Goal: Information Seeking & Learning: Understand process/instructions

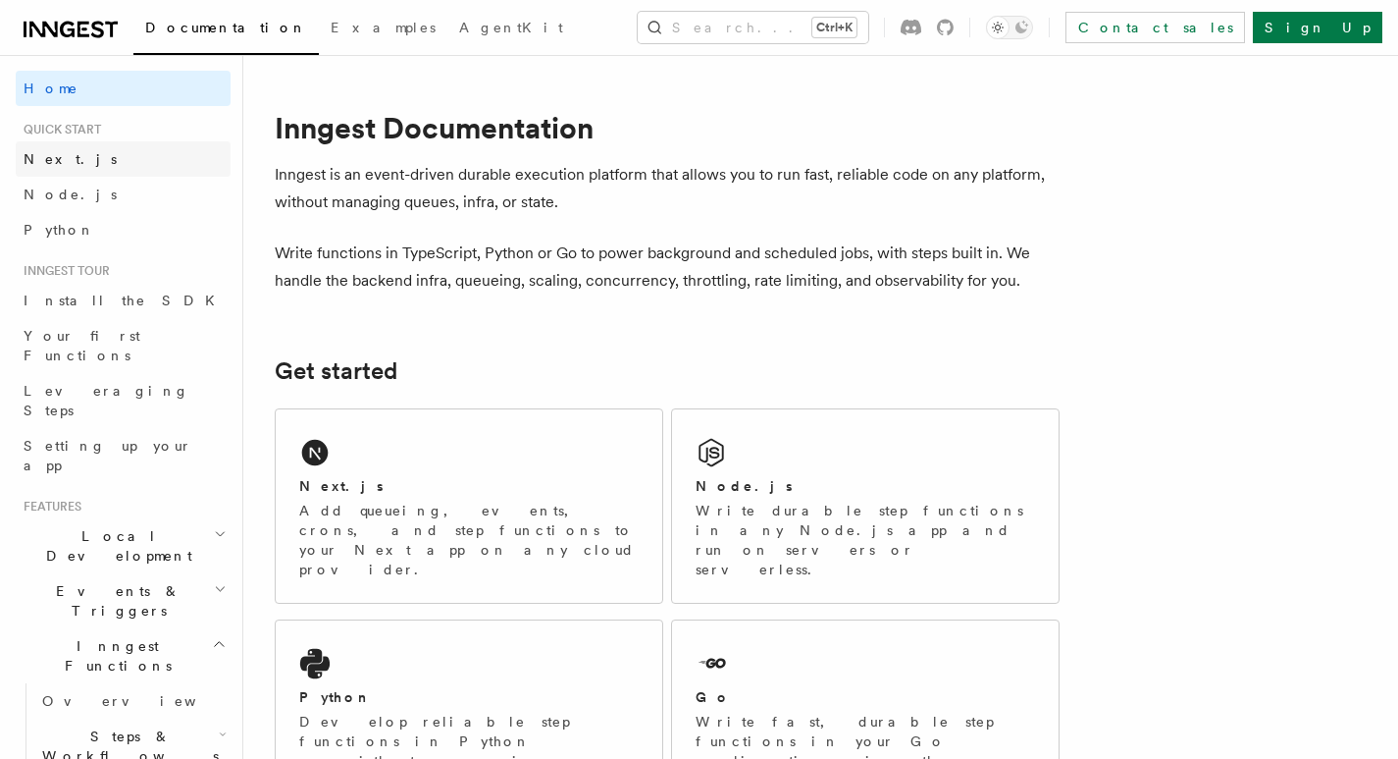
click at [76, 158] on link "Next.js" at bounding box center [123, 158] width 215 height 35
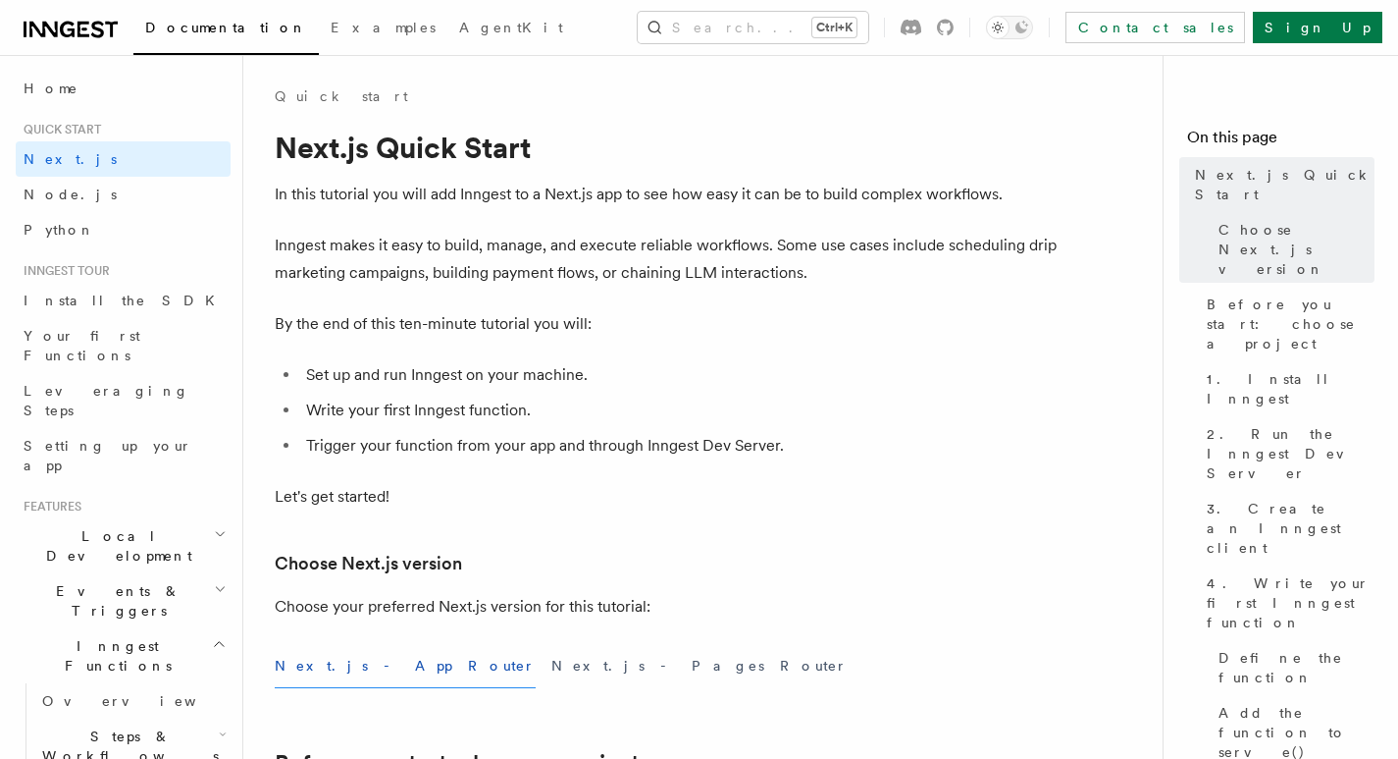
click at [322, 676] on button "Next.js - App Router" at bounding box center [405, 666] width 261 height 44
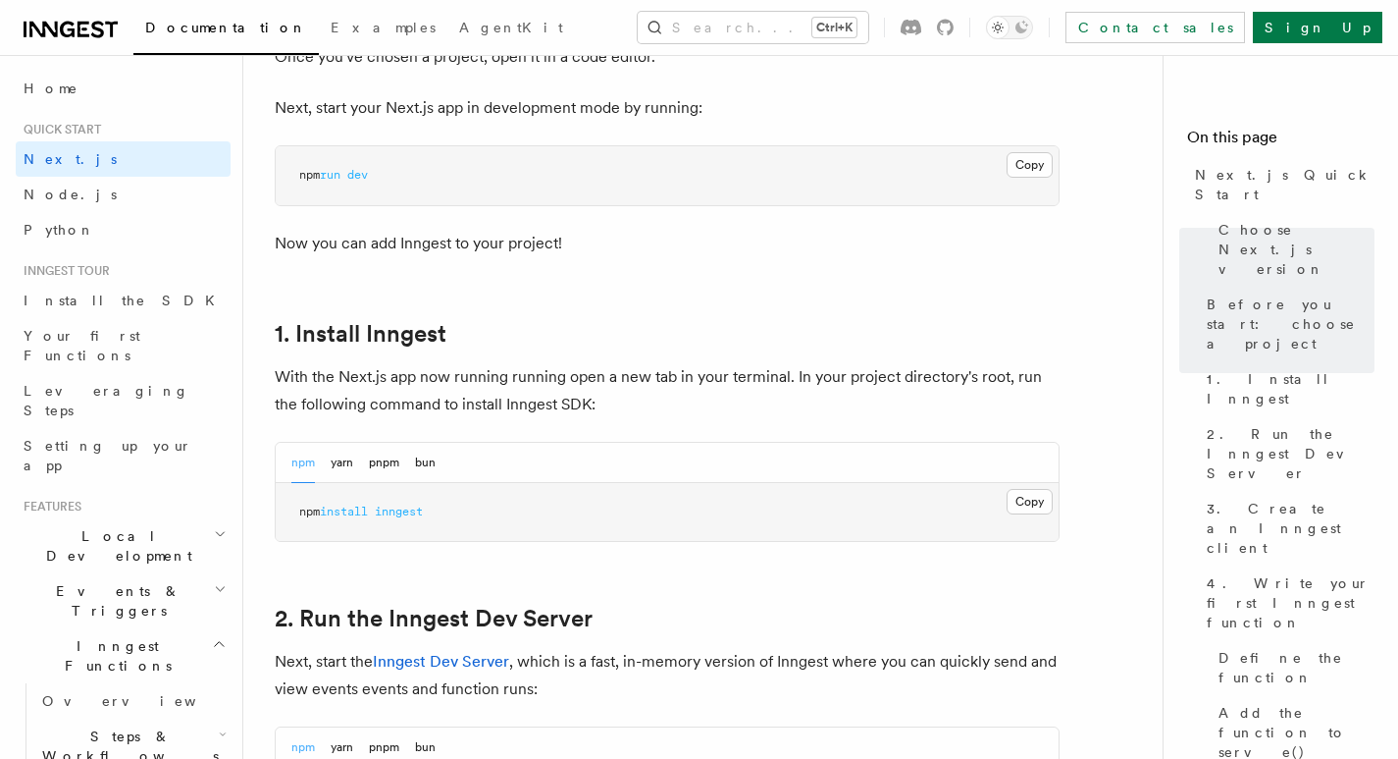
scroll to position [891, 0]
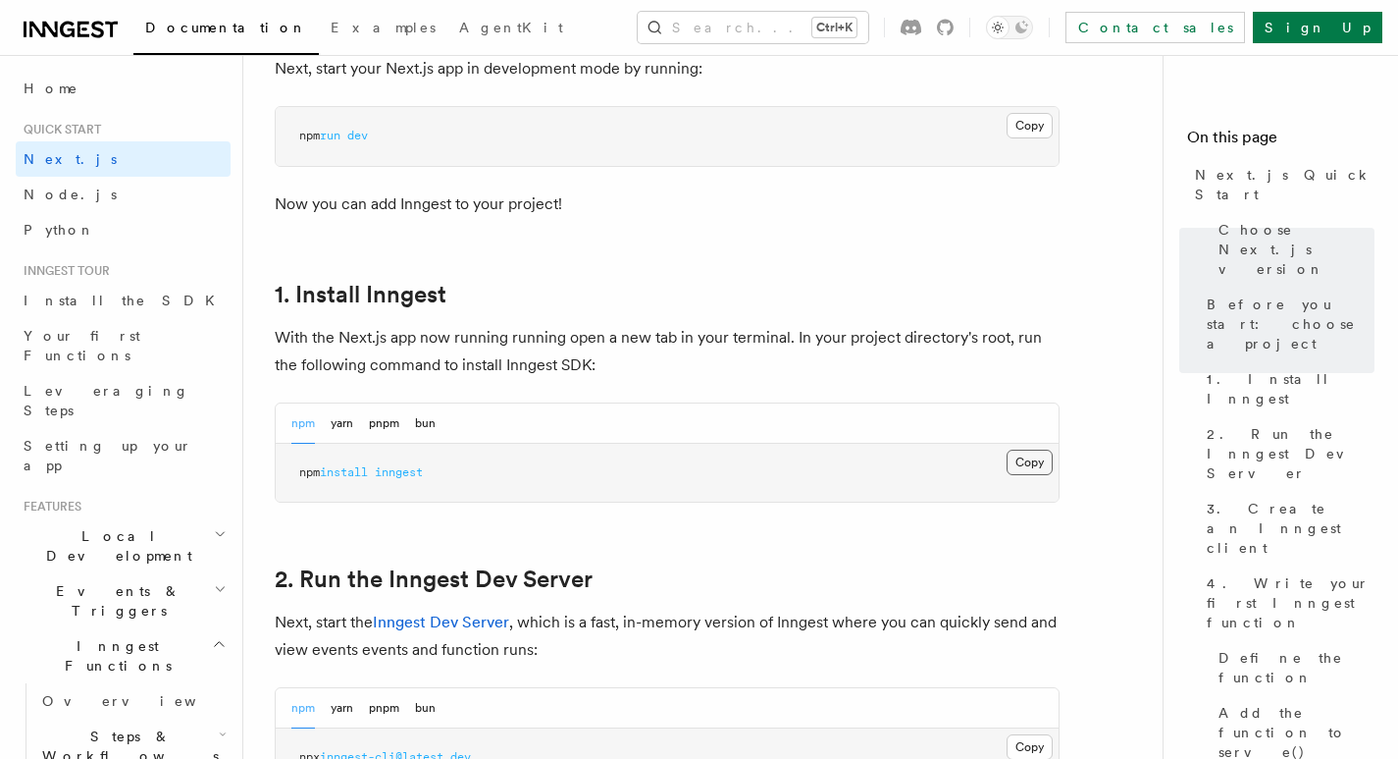
click at [1026, 464] on button "Copy Copied" at bounding box center [1030, 462] width 46 height 26
click at [610, 494] on pre "npm install inngest" at bounding box center [667, 473] width 783 height 59
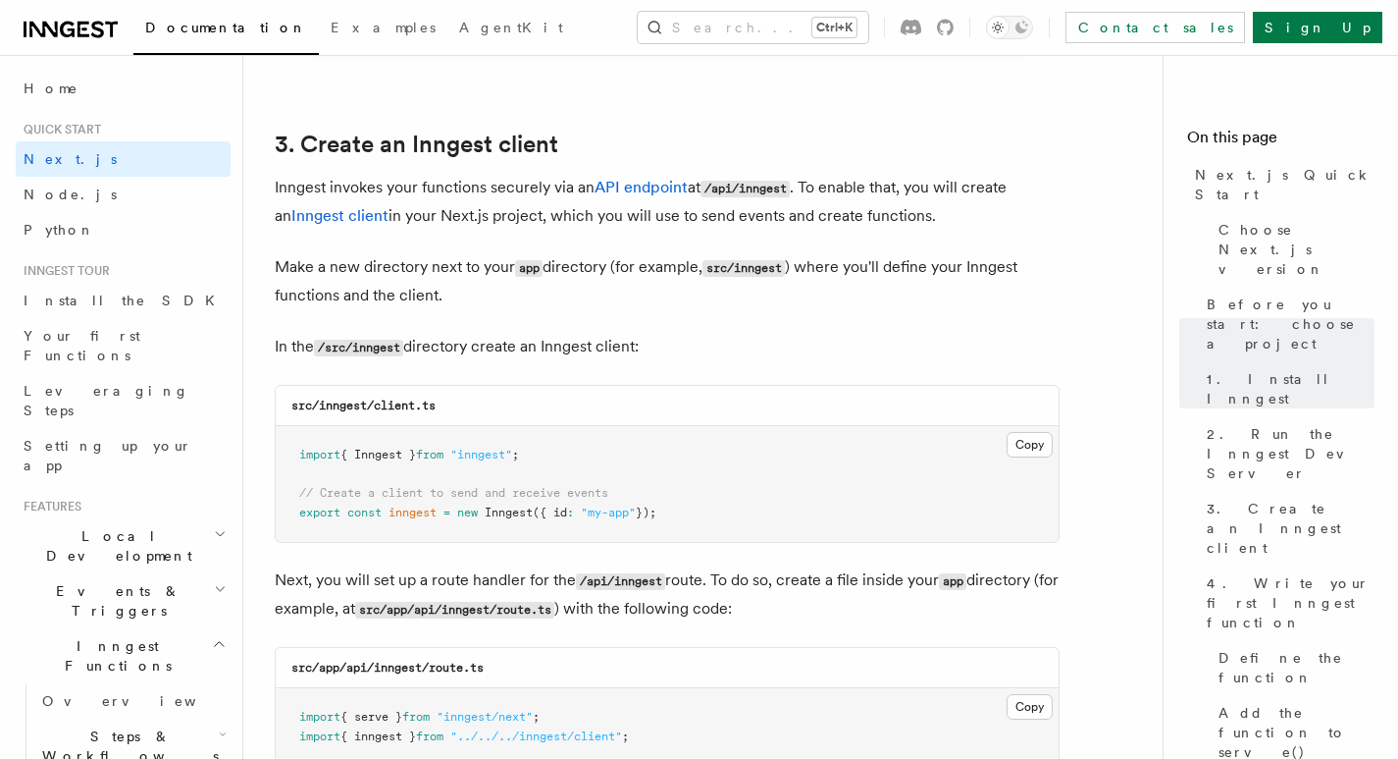
scroll to position [2304, 0]
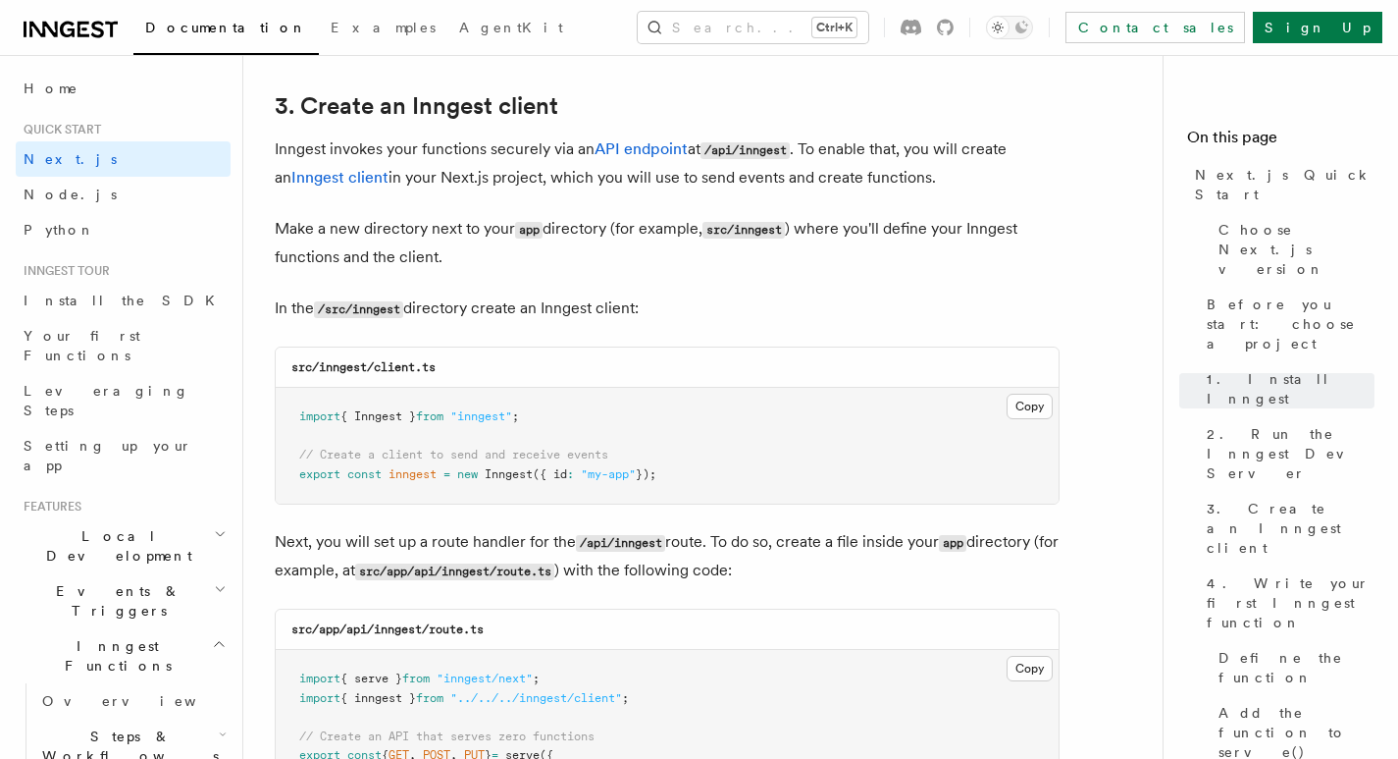
click at [1043, 420] on pre "import { Inngest } from "inngest" ; // Create a client to send and receive even…" at bounding box center [667, 446] width 783 height 116
click at [1038, 414] on button "Copy Copied" at bounding box center [1030, 407] width 46 height 26
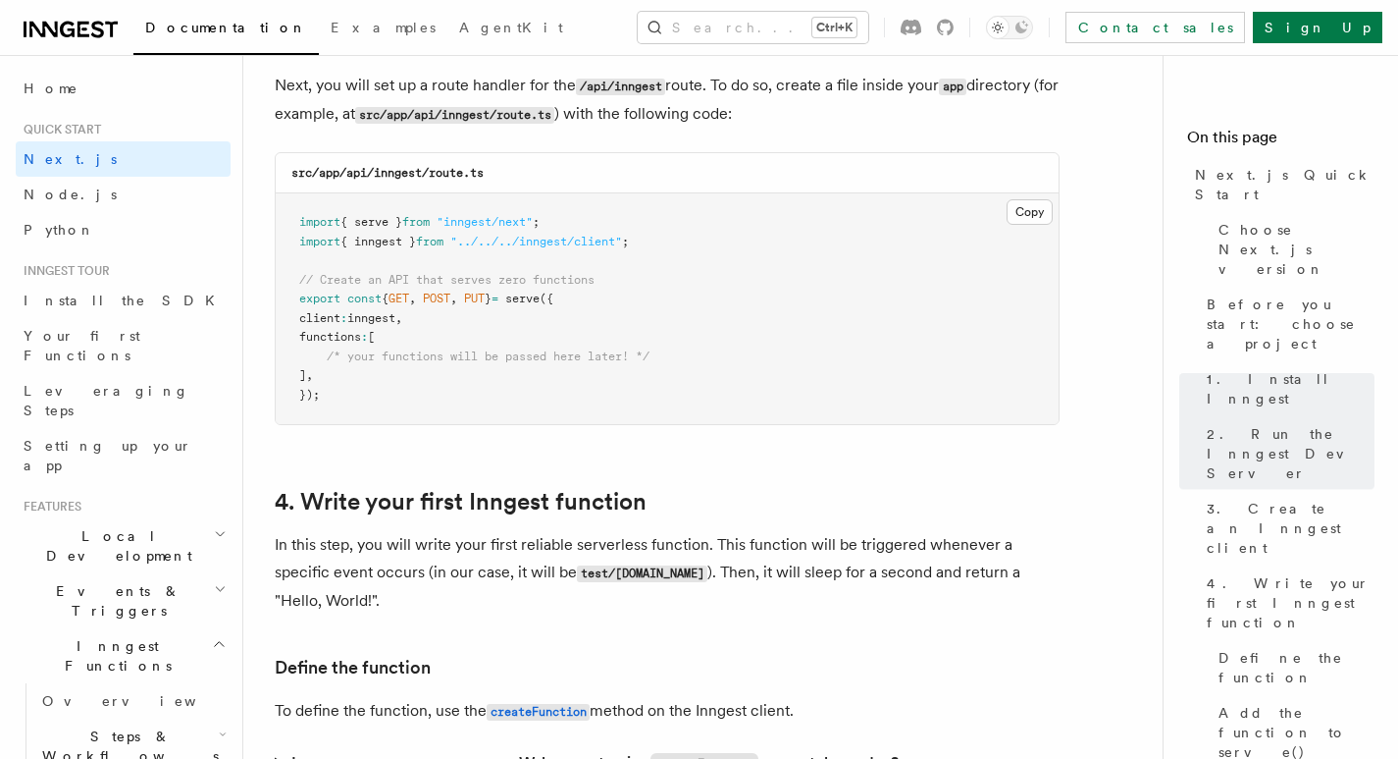
scroll to position [2775, 0]
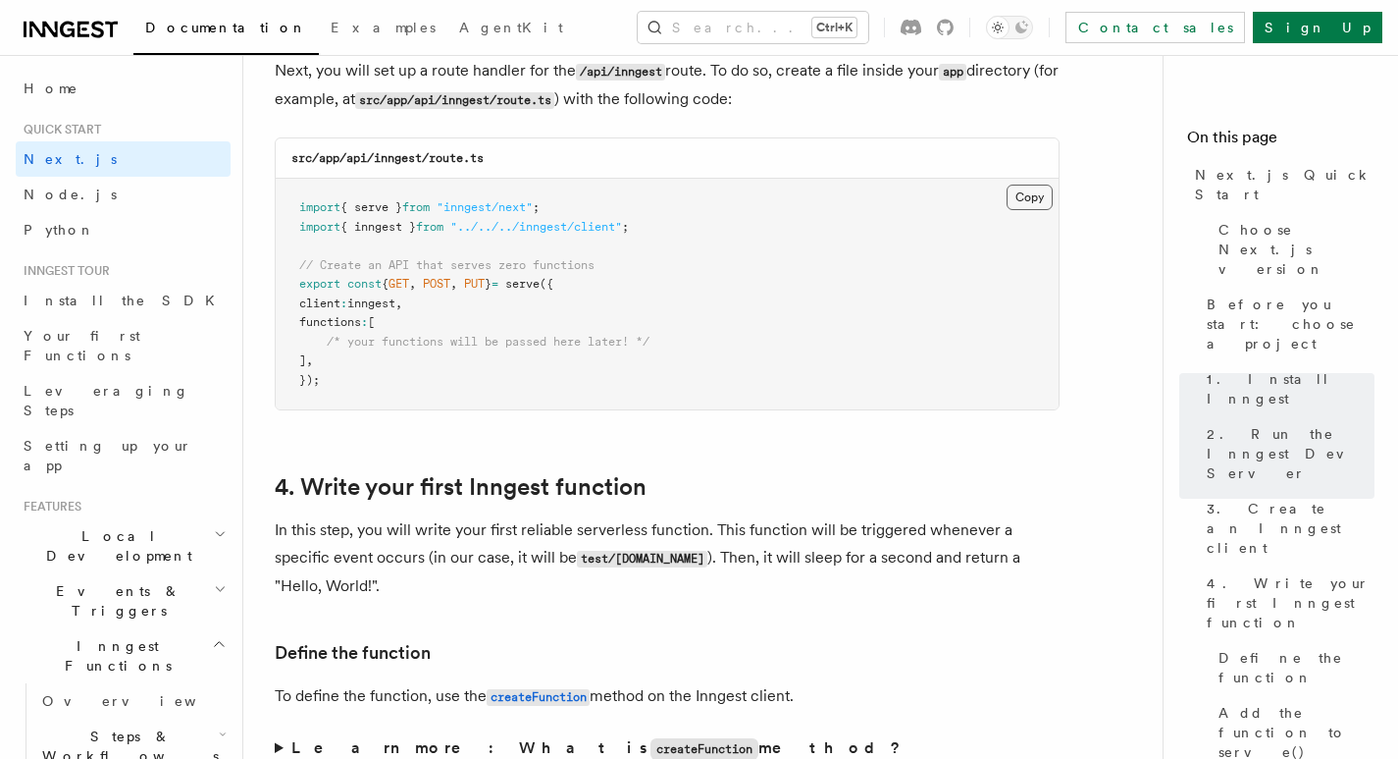
click at [1033, 201] on button "Copy Copied" at bounding box center [1030, 197] width 46 height 26
click at [789, 383] on pre "import { serve } from "inngest/next" ; import { inngest } from "../../../innges…" at bounding box center [667, 294] width 783 height 231
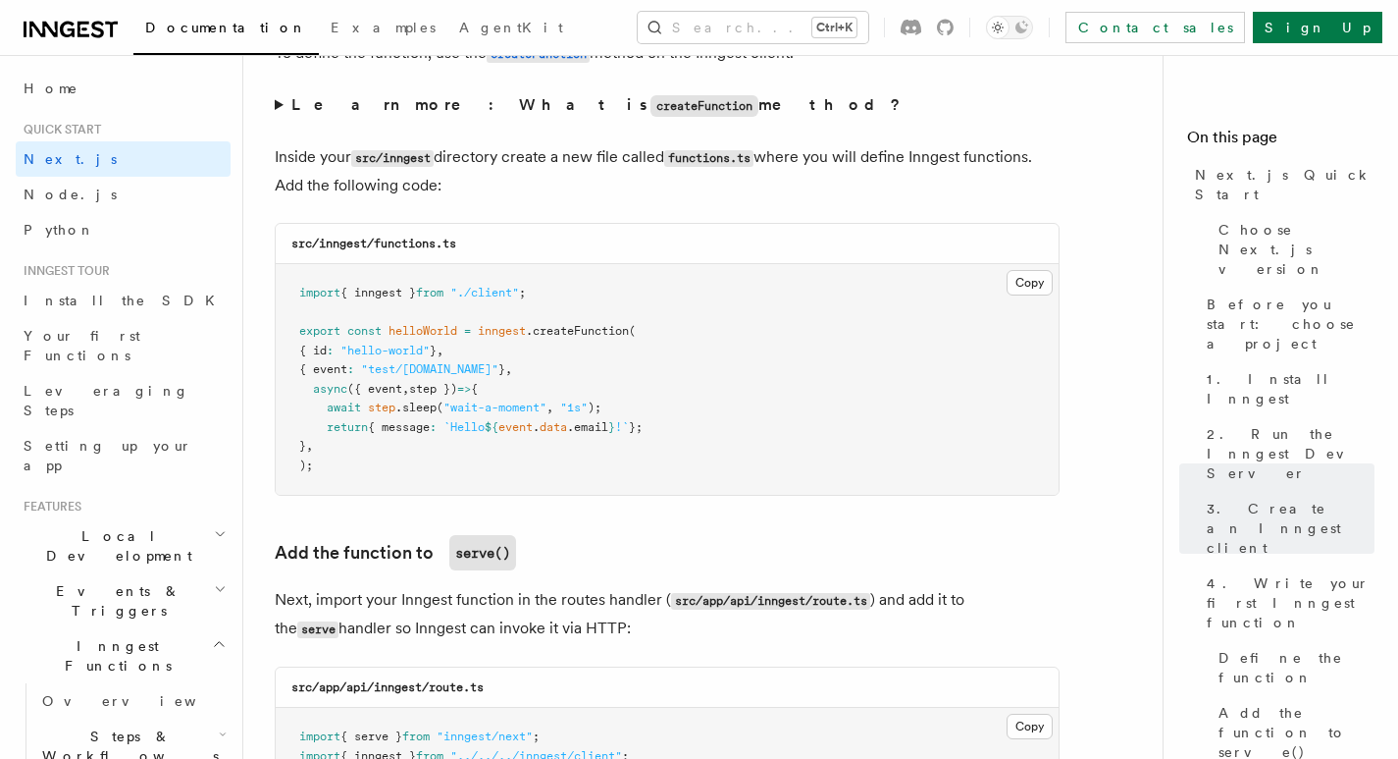
scroll to position [3442, 0]
